Goal: Task Accomplishment & Management: Manage account settings

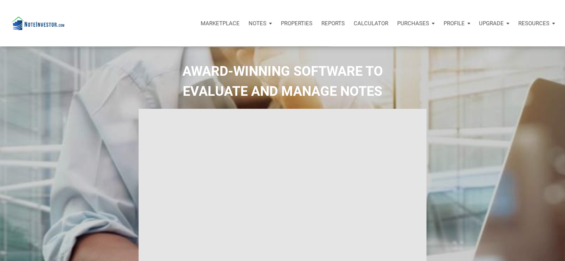
click at [257, 26] on p "Notes" at bounding box center [257, 23] width 18 height 7
click at [259, 24] on p "Notes" at bounding box center [257, 23] width 18 height 7
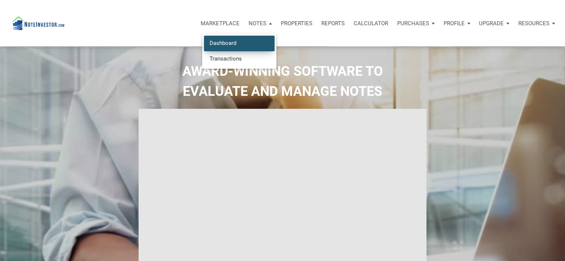
click at [240, 44] on link "Dashboard" at bounding box center [239, 43] width 71 height 15
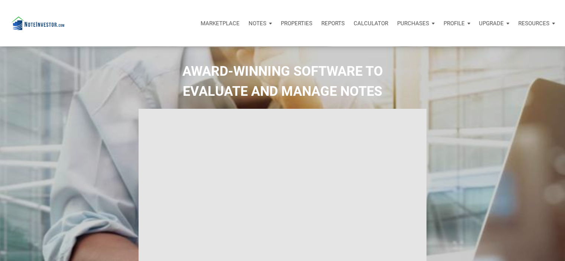
click at [240, 46] on div "Marketplace Notes Dashboard Transactions Properties Reports Calculator Purchase…" at bounding box center [285, 23] width 559 height 46
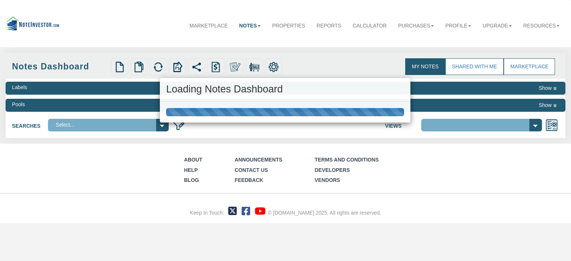
select select "3"
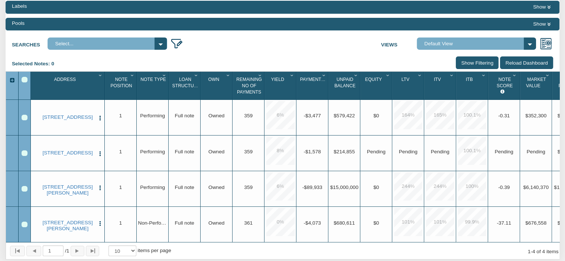
scroll to position [79, 0]
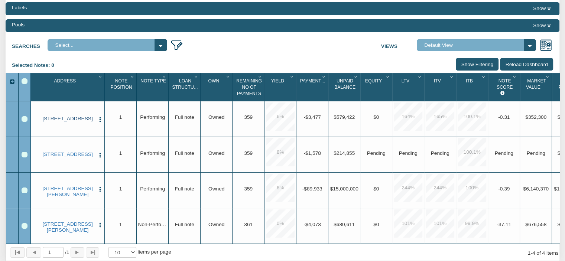
click at [66, 122] on link "5700 77TH ST, KENOSHA, WI, 53142" at bounding box center [67, 119] width 55 height 6
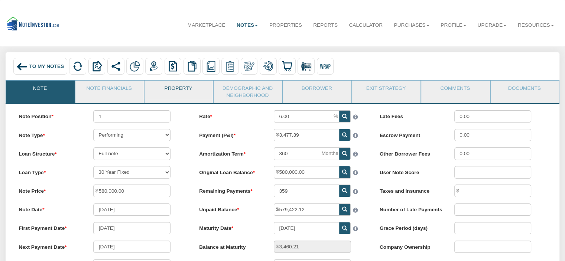
click at [169, 90] on link "Property" at bounding box center [178, 90] width 68 height 19
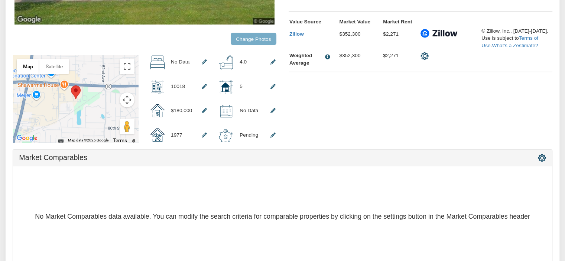
scroll to position [224, 0]
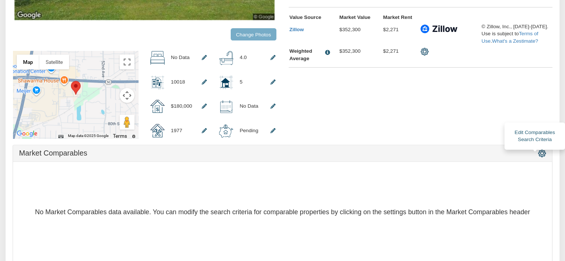
click at [542, 157] on img at bounding box center [542, 153] width 8 height 8
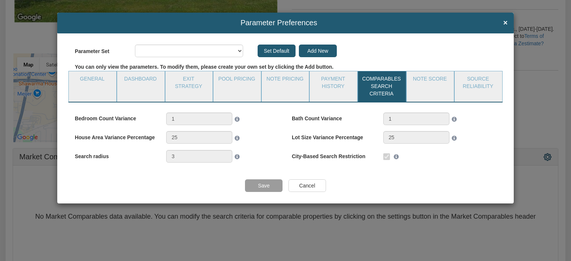
select select "object:5353"
click at [337, 53] on input "Add New" at bounding box center [331, 51] width 38 height 13
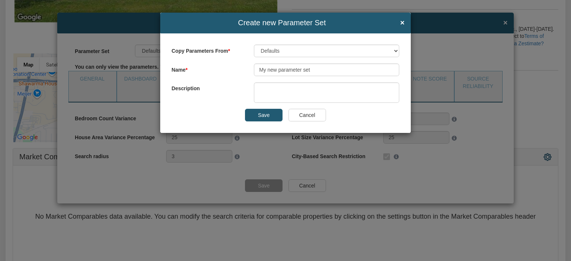
click at [306, 118] on input "Cancel" at bounding box center [307, 115] width 38 height 13
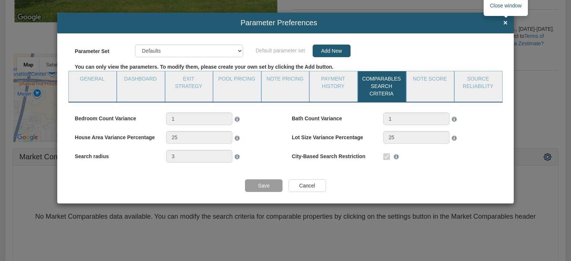
click at [505, 22] on span "×" at bounding box center [505, 23] width 4 height 8
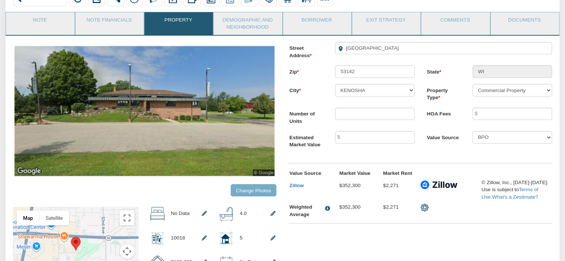
scroll to position [70, 0]
